Goal: Navigation & Orientation: Understand site structure

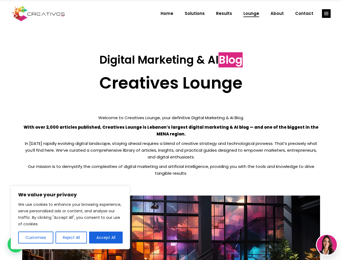
click at [171, 130] on p "With over 2,000 articles published, Creatives Lounge is Lebanon’s largest digit…" at bounding box center [171, 131] width 298 height 14
click at [36, 238] on button "Customise" at bounding box center [35, 238] width 35 height 12
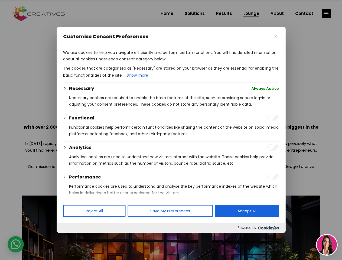
click at [71, 238] on div at bounding box center [171, 130] width 342 height 260
click at [106, 62] on p "We use cookies to help you navigate efficiently and perform certain functions. …" at bounding box center [171, 55] width 216 height 13
click at [327, 14] on div at bounding box center [171, 130] width 342 height 260
click at [327, 245] on img at bounding box center [327, 245] width 20 height 20
